Goal: Task Accomplishment & Management: Use online tool/utility

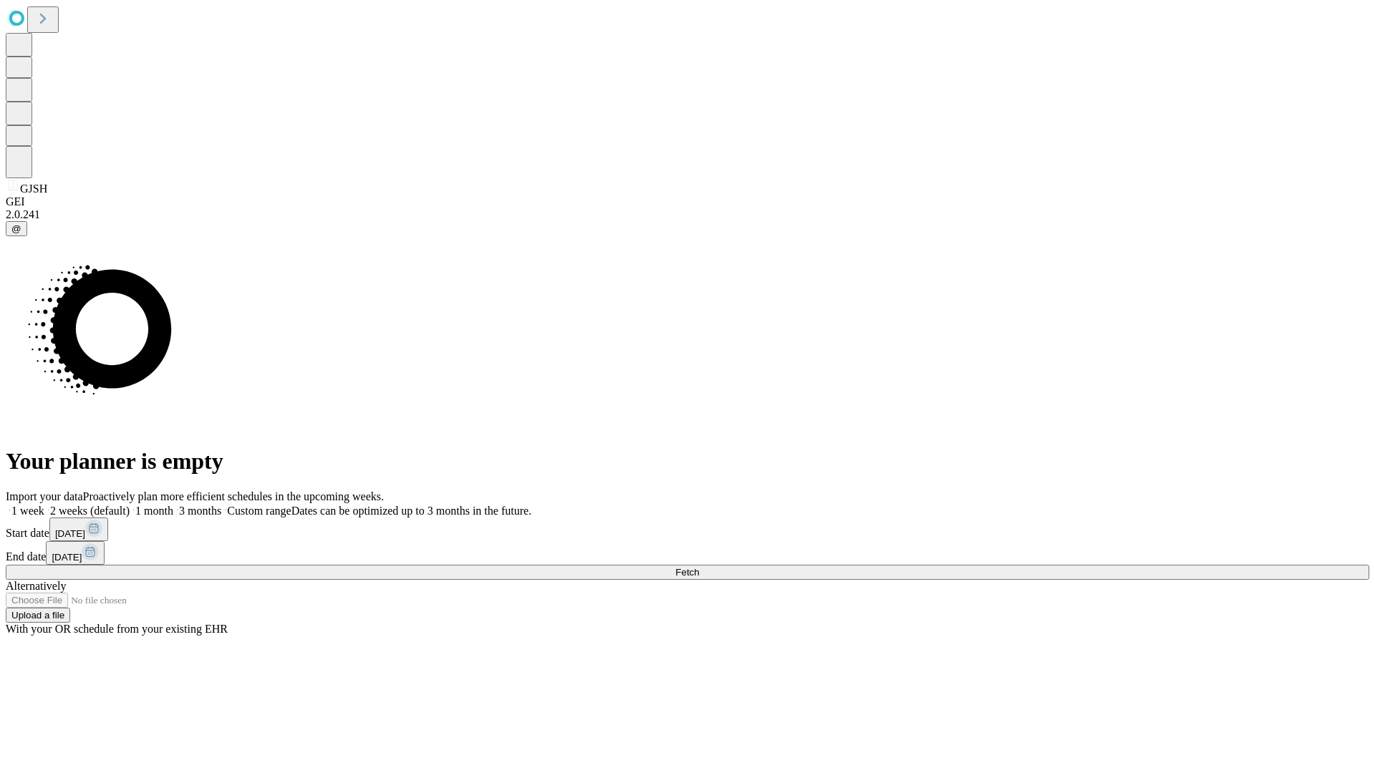
click at [699, 567] on span "Fetch" at bounding box center [687, 572] width 24 height 11
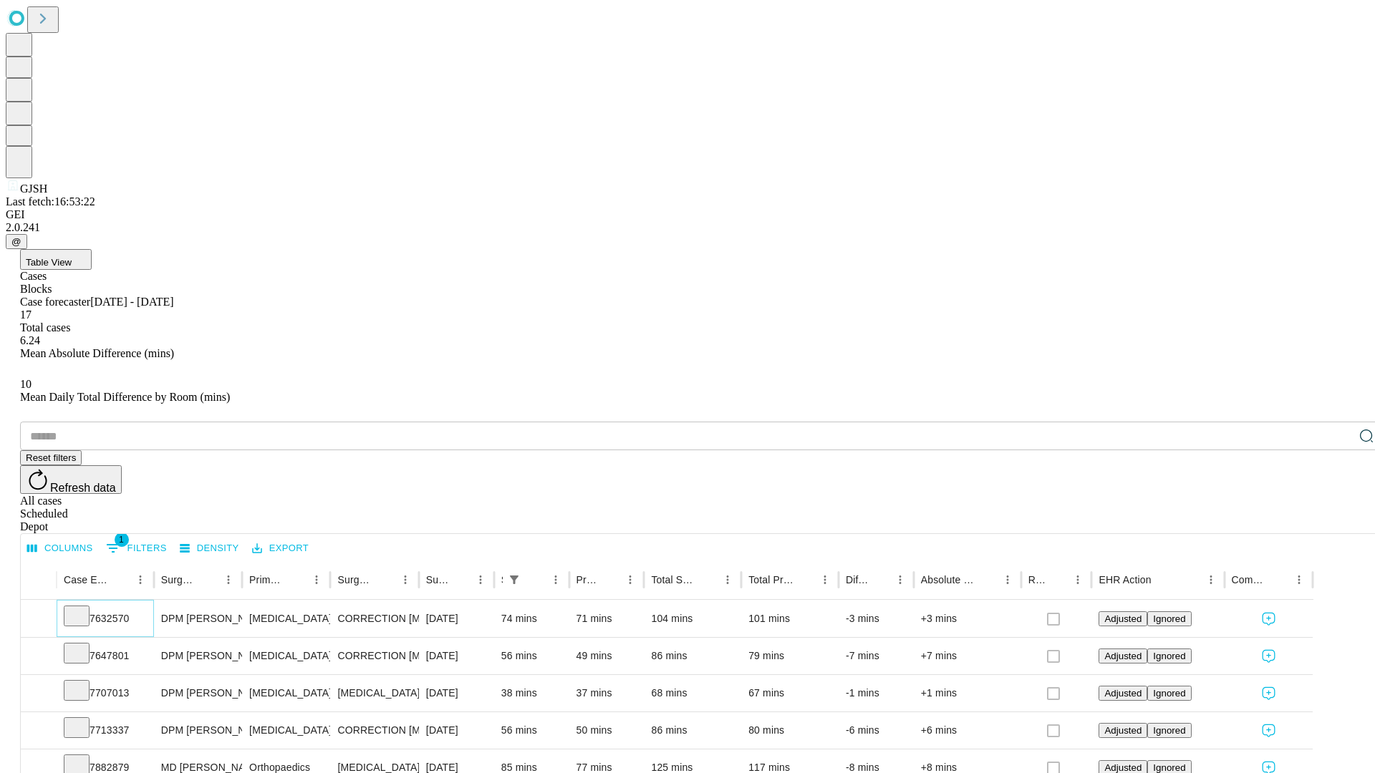
click at [84, 608] on icon at bounding box center [76, 615] width 14 height 14
